Goal: Information Seeking & Learning: Learn about a topic

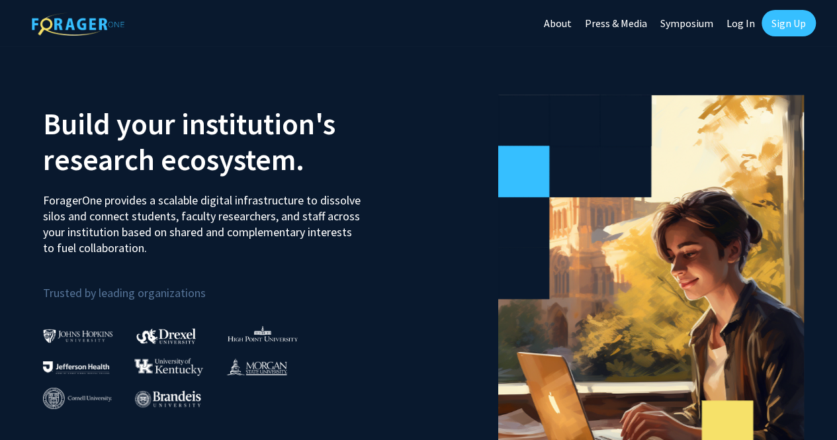
click at [744, 23] on link "Log In" at bounding box center [741, 23] width 42 height 46
select select
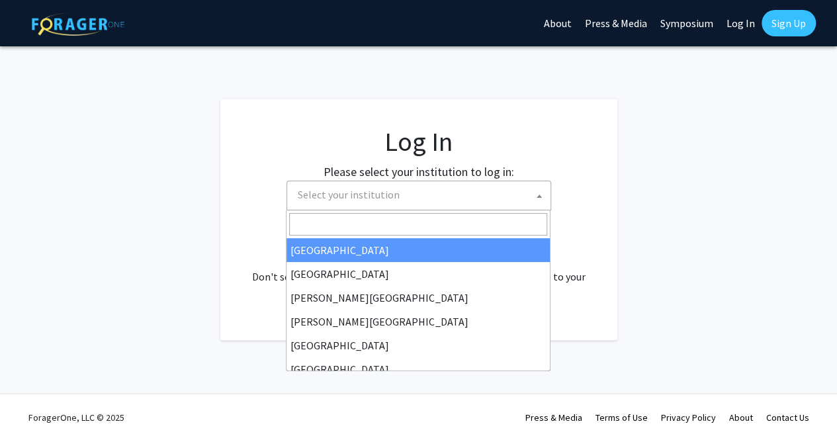
click at [504, 188] on span "Select your institution" at bounding box center [421, 194] width 258 height 27
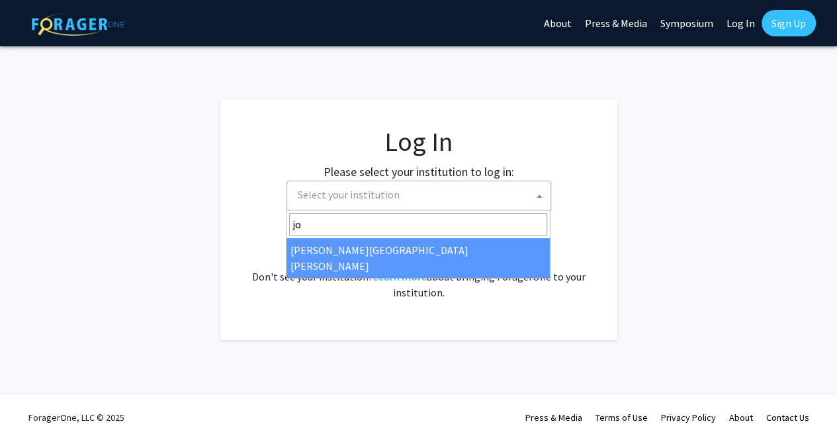
type input "jo"
select select "1"
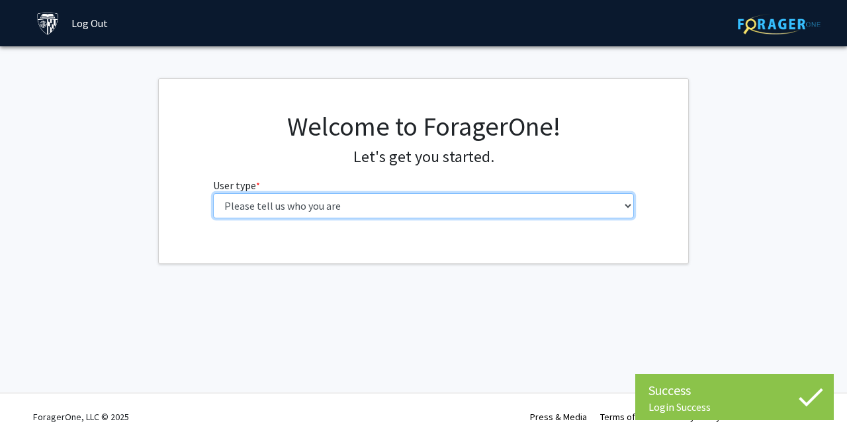
click at [369, 211] on select "Please tell us who you are Undergraduate Student Master's Student Doctoral Cand…" at bounding box center [423, 205] width 421 height 25
select select "1: undergrad"
click at [213, 193] on select "Please tell us who you are Undergraduate Student Master's Student Doctoral Cand…" at bounding box center [423, 205] width 421 height 25
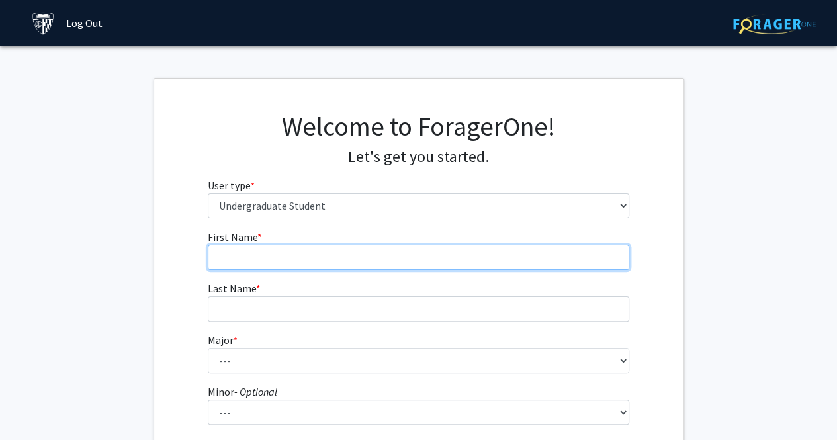
click at [392, 253] on input "First Name * required" at bounding box center [418, 257] width 421 height 25
type input "[PERSON_NAME]"
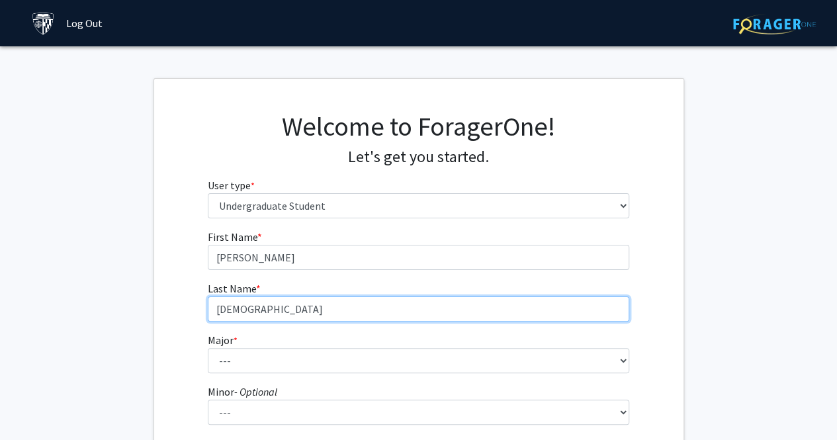
type input "[DEMOGRAPHIC_DATA]"
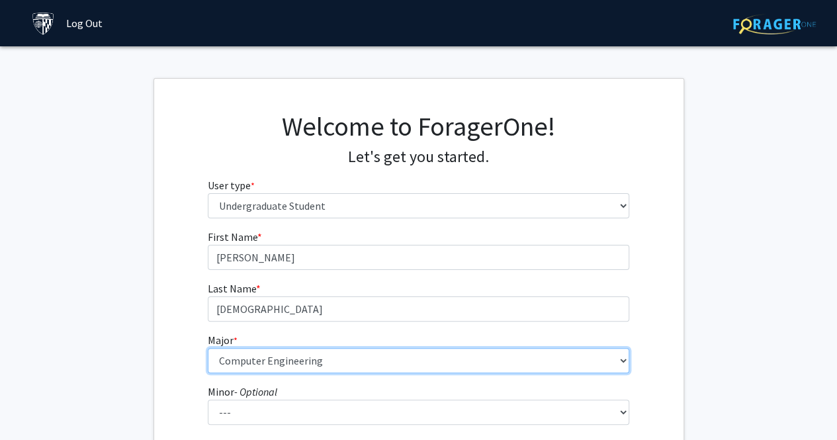
click at [350, 359] on select "--- Africana Studies Anthropology Applied Mathematics & Statistics Archaeology …" at bounding box center [418, 360] width 421 height 25
select select "15: 30"
click at [208, 348] on select "--- Africana Studies Anthropology Applied Mathematics & Statistics Archaeology …" at bounding box center [418, 360] width 421 height 25
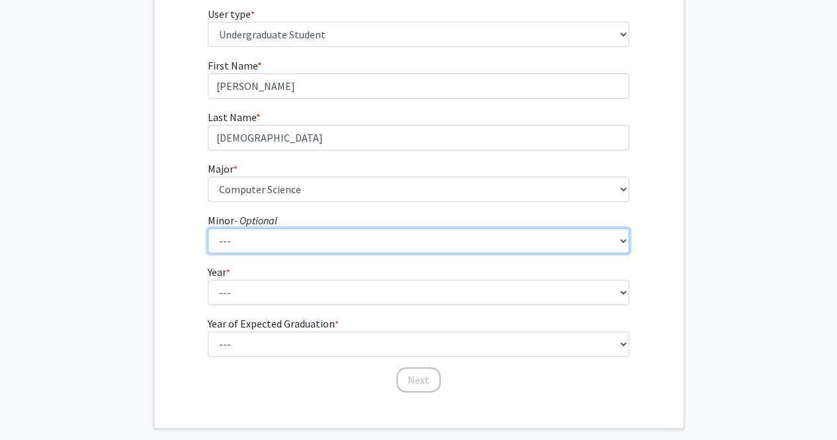
scroll to position [172, 0]
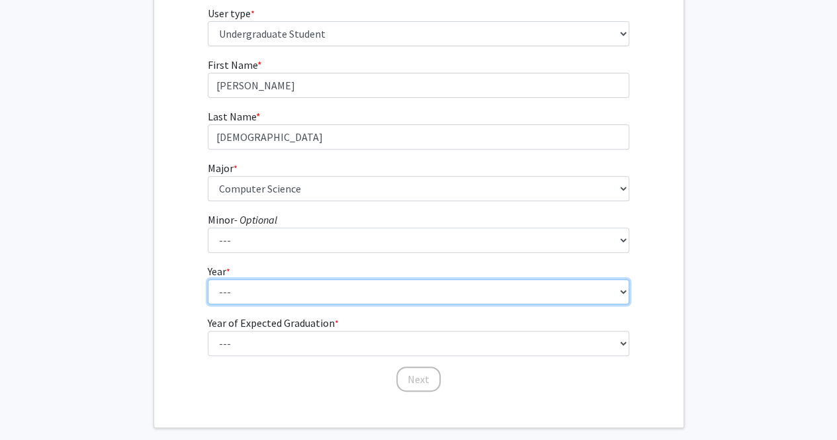
click at [308, 288] on select "--- First-year Sophomore Junior Senior Postbaccalaureate Certificate" at bounding box center [418, 291] width 421 height 25
select select "1: first-year"
click at [208, 279] on select "--- First-year Sophomore Junior Senior Postbaccalaureate Certificate" at bounding box center [418, 291] width 421 height 25
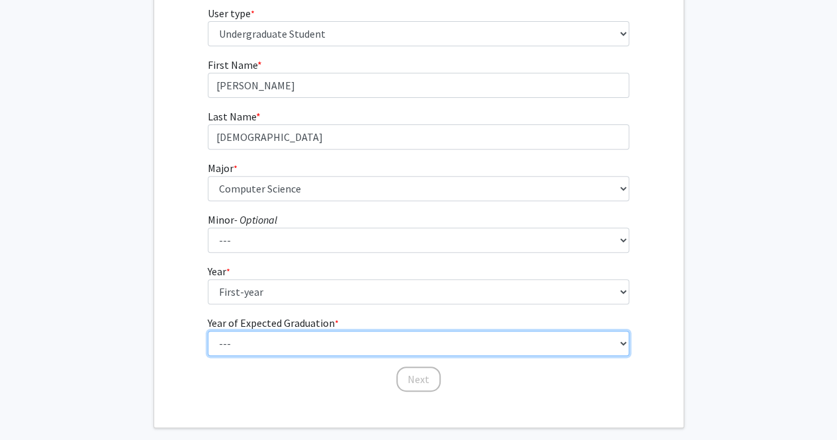
click at [281, 346] on select "--- 2025 2026 2027 2028 2029 2030 2031 2032 2033 2034" at bounding box center [418, 343] width 421 height 25
select select "5: 2029"
click at [208, 331] on select "--- 2025 2026 2027 2028 2029 2030 2031 2032 2033 2034" at bounding box center [418, 343] width 421 height 25
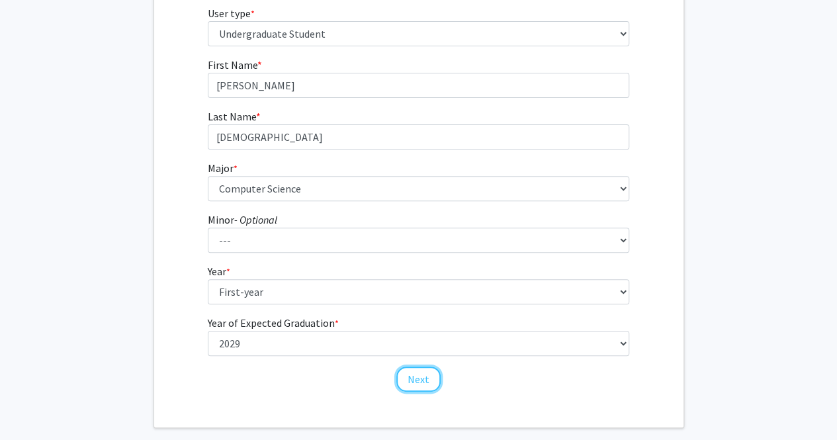
click at [412, 376] on button "Next" at bounding box center [418, 379] width 44 height 25
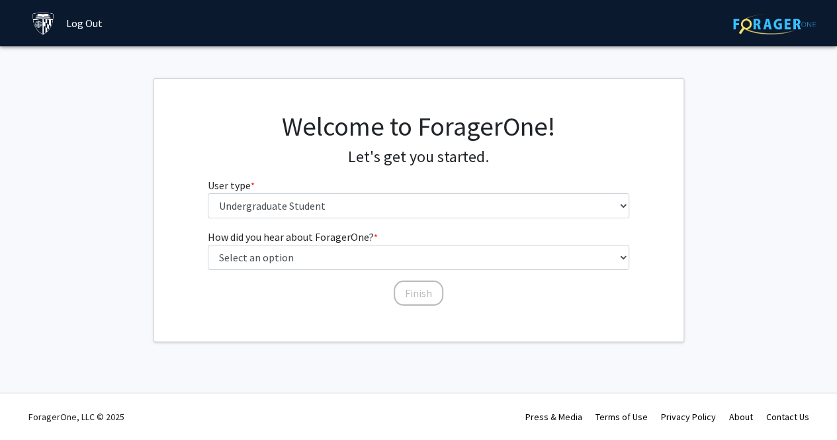
scroll to position [0, 0]
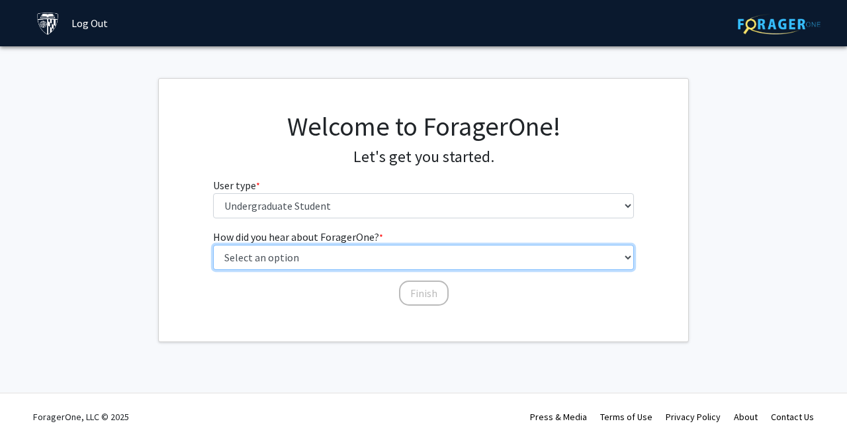
click at [410, 245] on select "Select an option Peer/student recommendation Faculty/staff recommendation Unive…" at bounding box center [423, 257] width 421 height 25
select select "3: university_website"
click at [213, 245] on select "Select an option Peer/student recommendation Faculty/staff recommendation Unive…" at bounding box center [423, 257] width 421 height 25
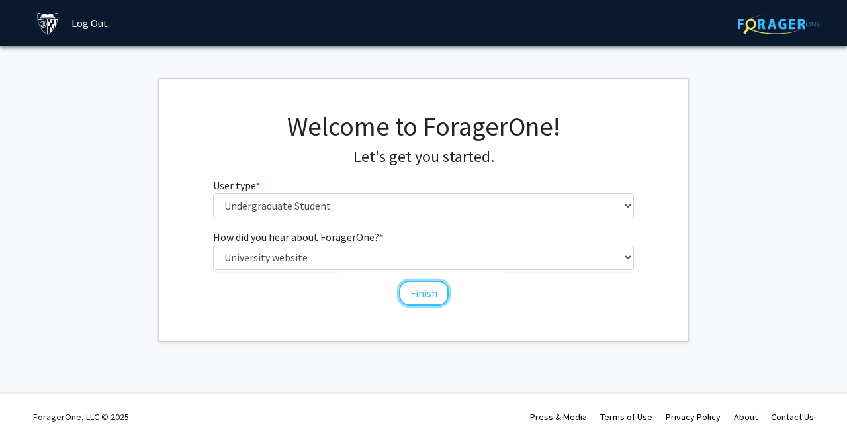
click at [433, 288] on button "Finish" at bounding box center [424, 293] width 50 height 25
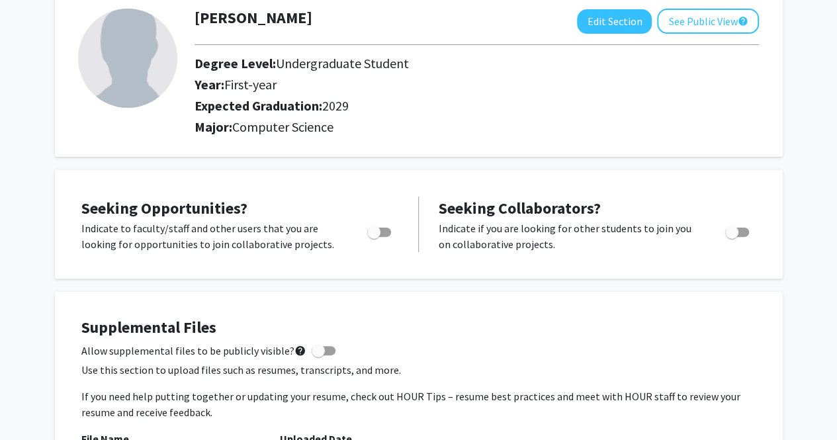
scroll to position [79, 0]
click at [384, 224] on label "Toggle" at bounding box center [376, 232] width 29 height 16
click at [374, 236] on input "Are you actively seeking opportunities?" at bounding box center [373, 236] width 1 height 1
checkbox input "true"
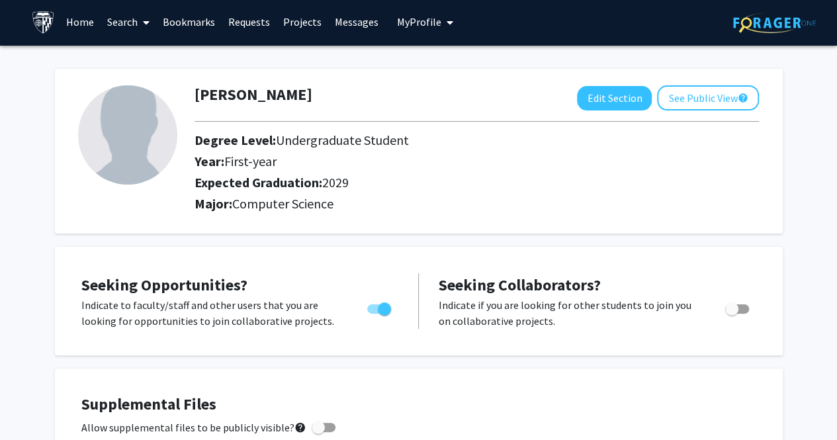
scroll to position [0, 0]
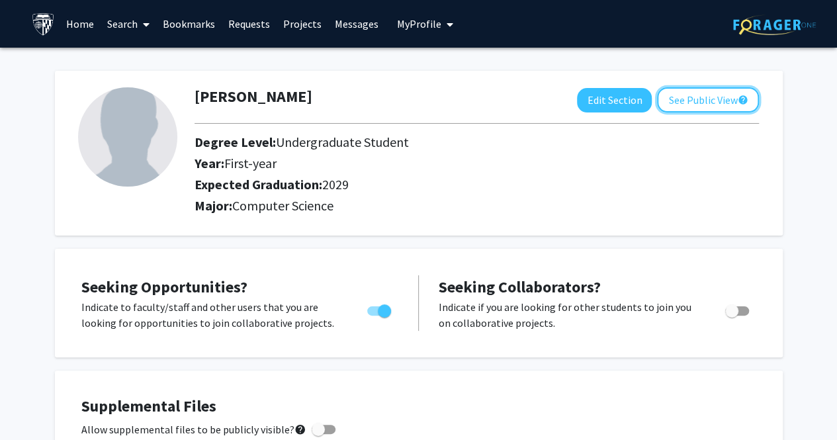
click at [679, 88] on button "See Public View help" at bounding box center [708, 99] width 102 height 25
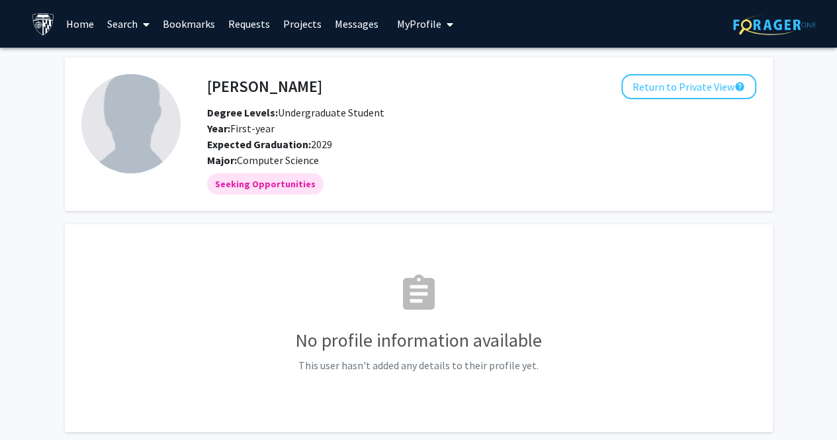
click at [131, 13] on link "Search" at bounding box center [129, 24] width 56 height 46
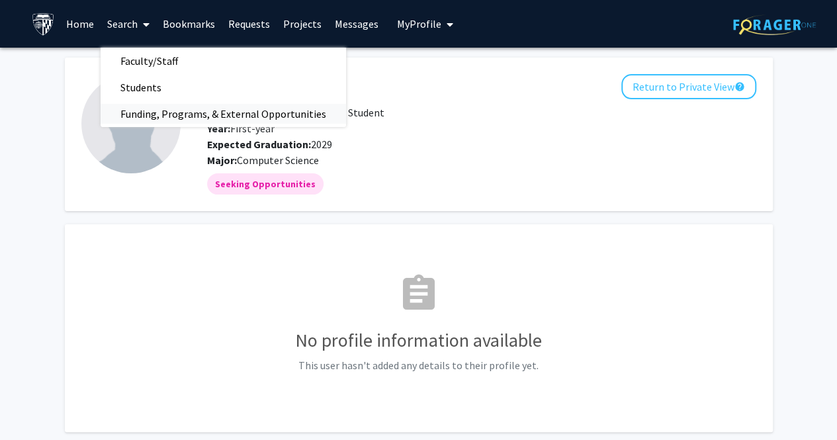
click at [165, 122] on span "Funding, Programs, & External Opportunities" at bounding box center [223, 114] width 245 height 26
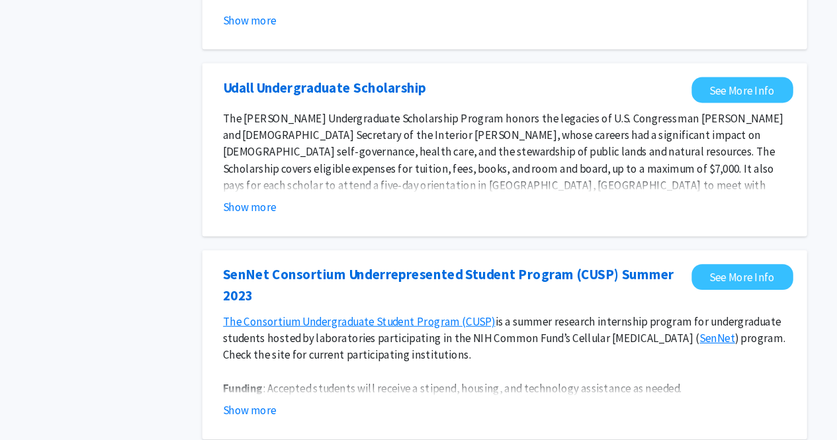
scroll to position [410, 0]
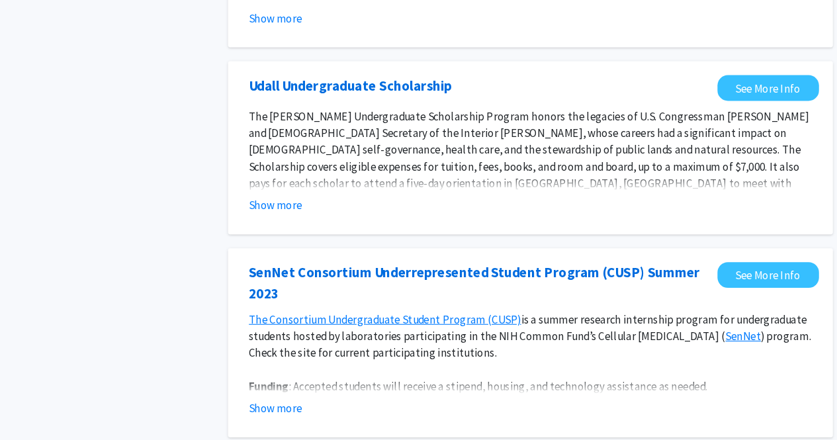
click at [286, 211] on button "Show more" at bounding box center [275, 216] width 51 height 16
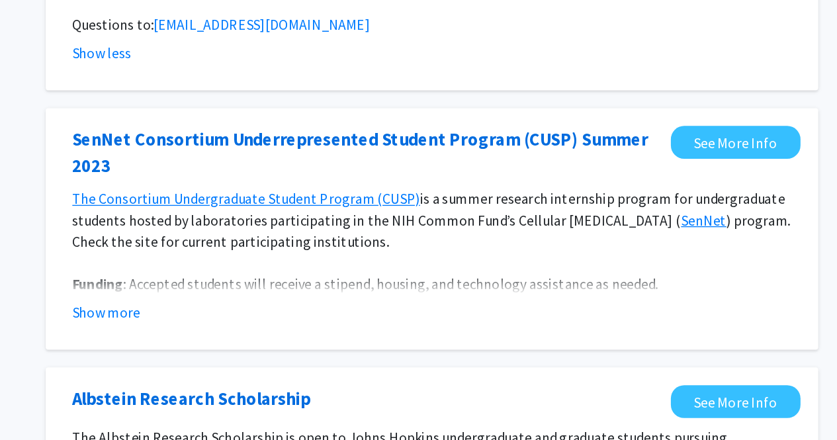
scroll to position [572, 0]
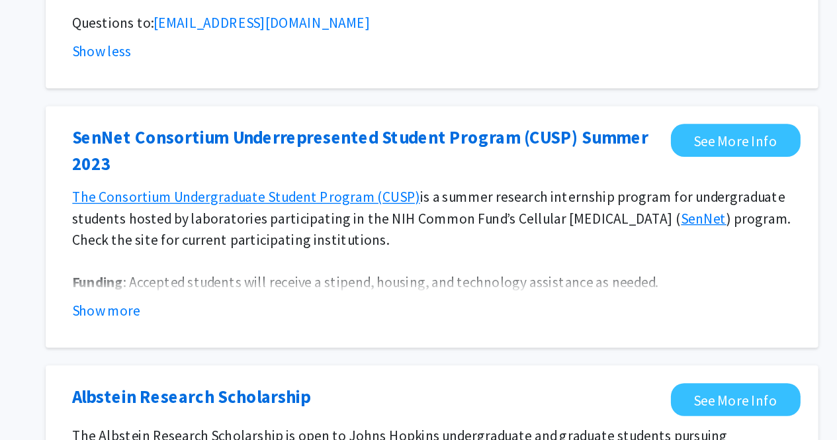
click at [274, 335] on button "Show more" at bounding box center [275, 343] width 51 height 16
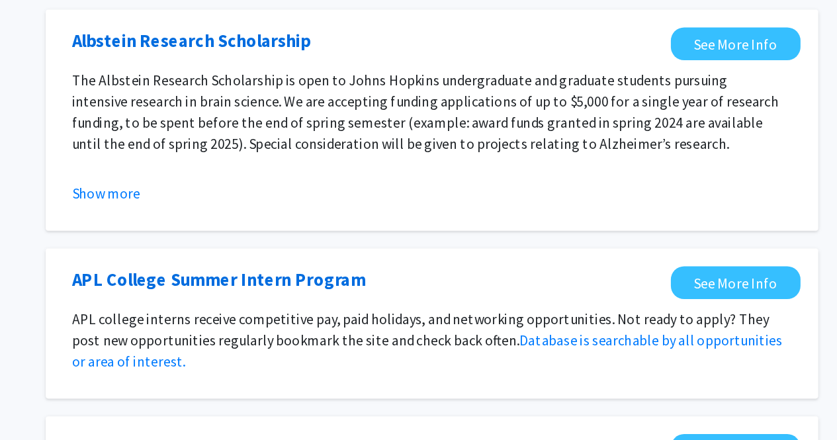
scroll to position [854, 0]
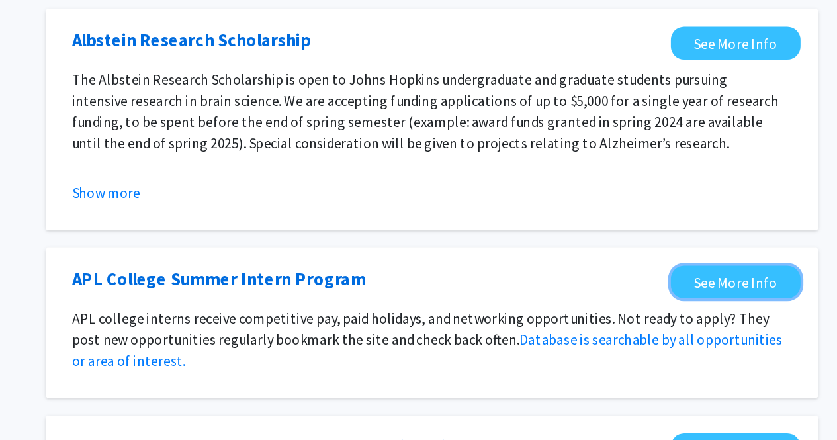
click at [723, 310] on link "See More Info" at bounding box center [744, 322] width 97 height 24
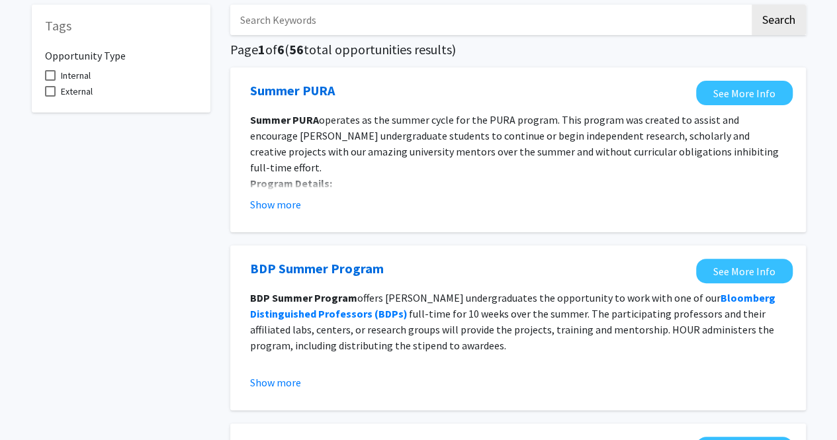
scroll to position [0, 0]
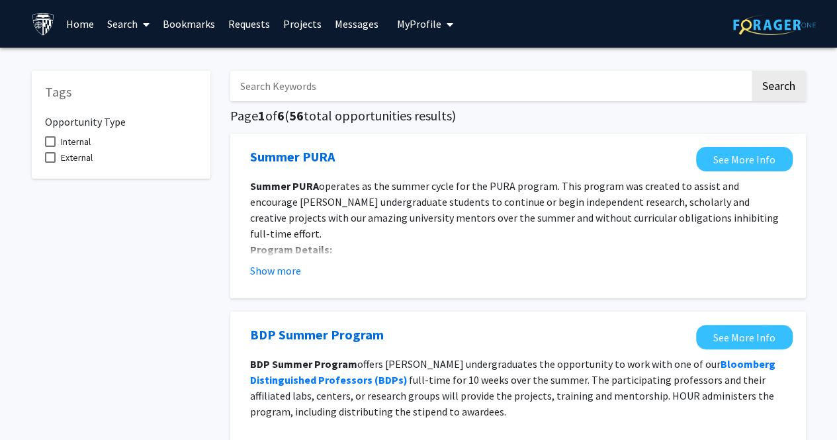
click at [111, 22] on link "Search" at bounding box center [129, 24] width 56 height 46
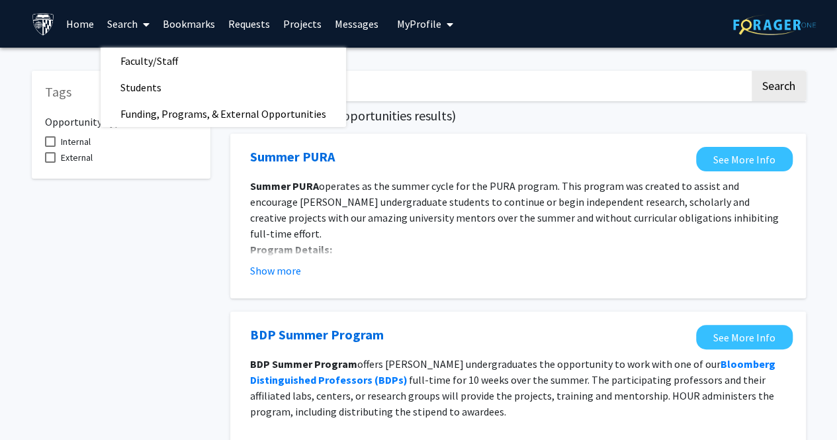
click at [127, 71] on span "Faculty/Staff" at bounding box center [149, 61] width 97 height 26
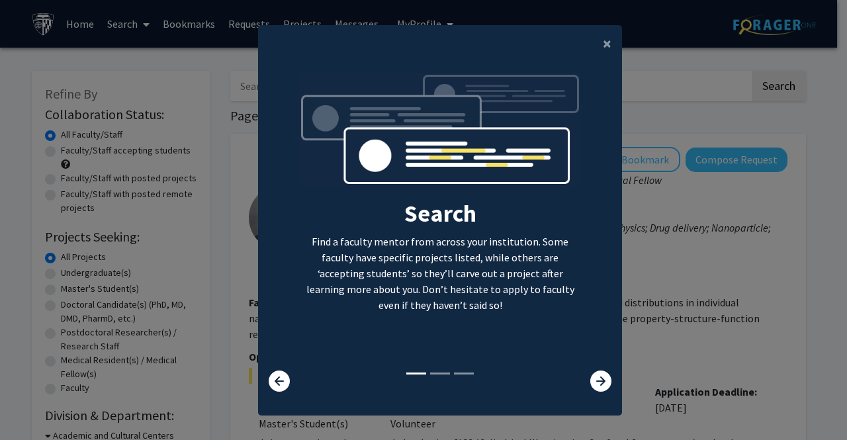
click at [603, 378] on icon at bounding box center [600, 381] width 21 height 21
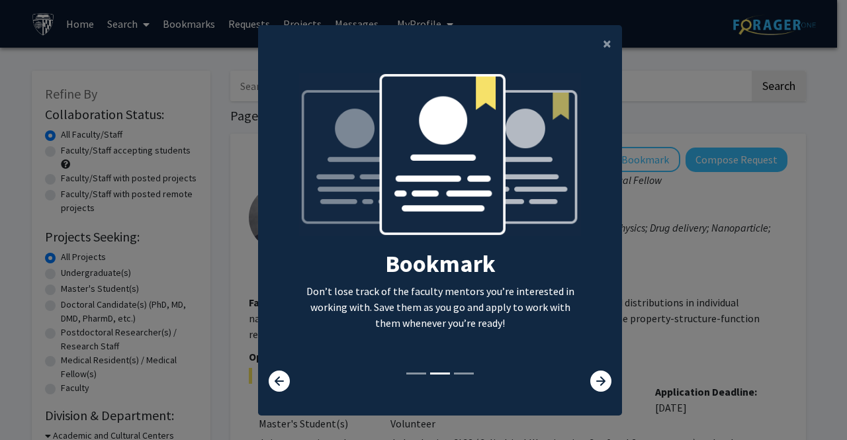
click at [603, 378] on icon at bounding box center [600, 381] width 21 height 21
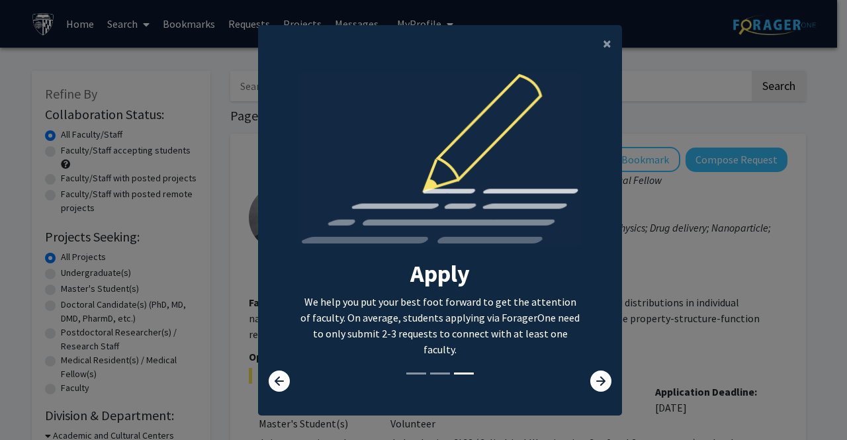
click at [603, 378] on icon at bounding box center [600, 381] width 21 height 21
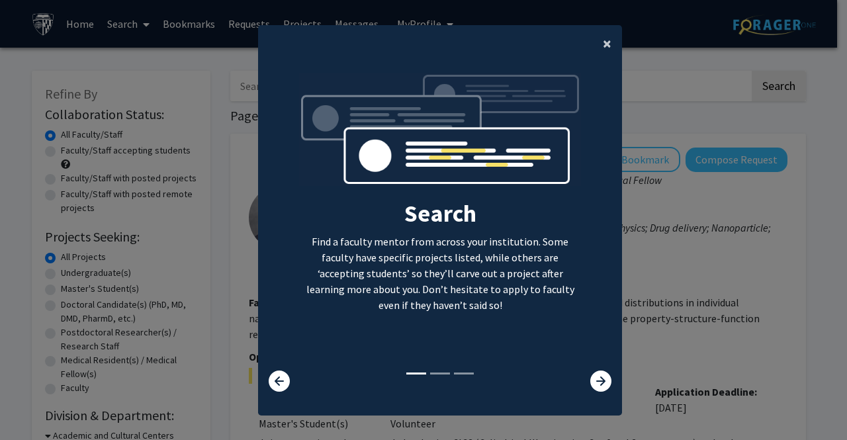
click at [595, 48] on button "×" at bounding box center [607, 43] width 30 height 37
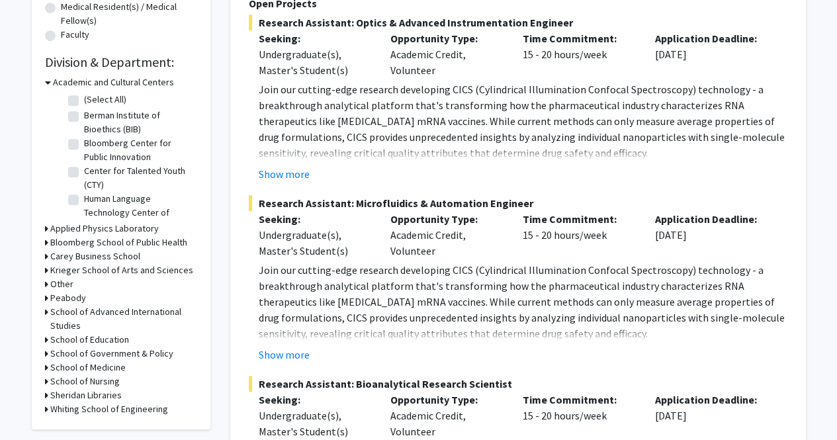
scroll to position [350, 0]
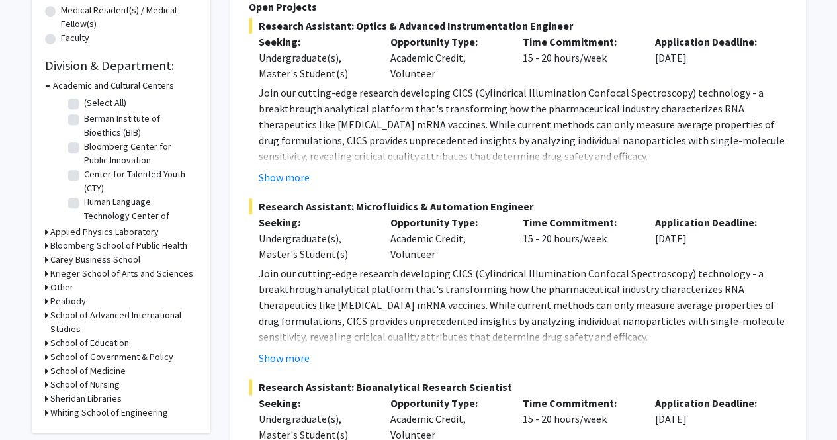
click at [283, 171] on button "Show more" at bounding box center [284, 177] width 51 height 16
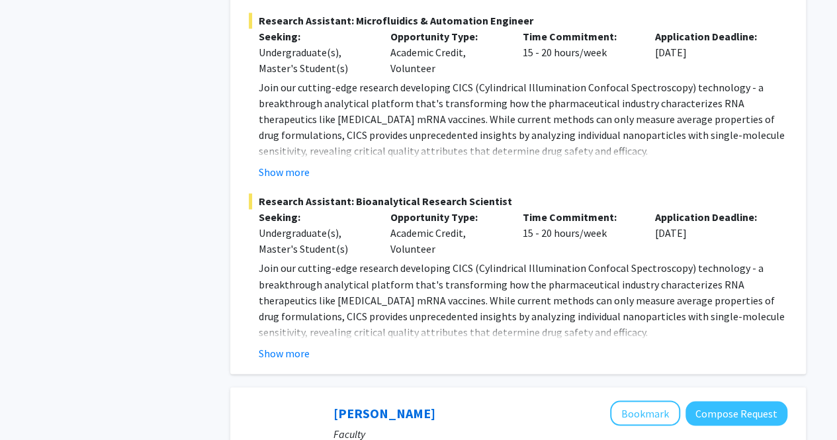
scroll to position [982, 0]
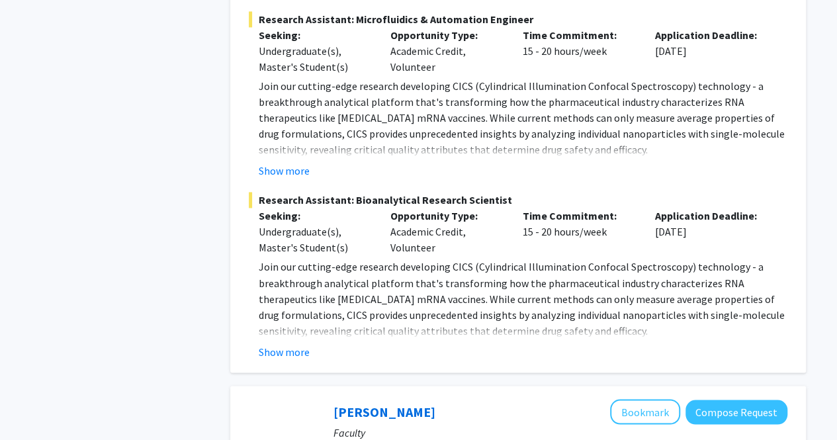
click at [285, 343] on button "Show more" at bounding box center [284, 351] width 51 height 16
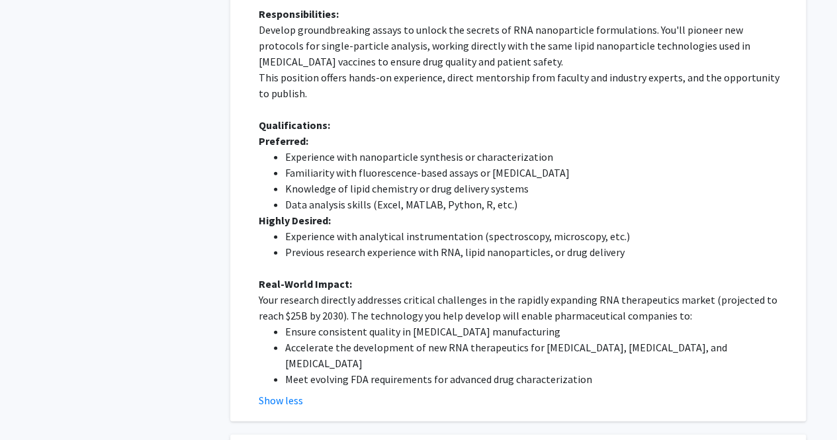
scroll to position [1441, 0]
